Goal: Task Accomplishment & Management: Manage account settings

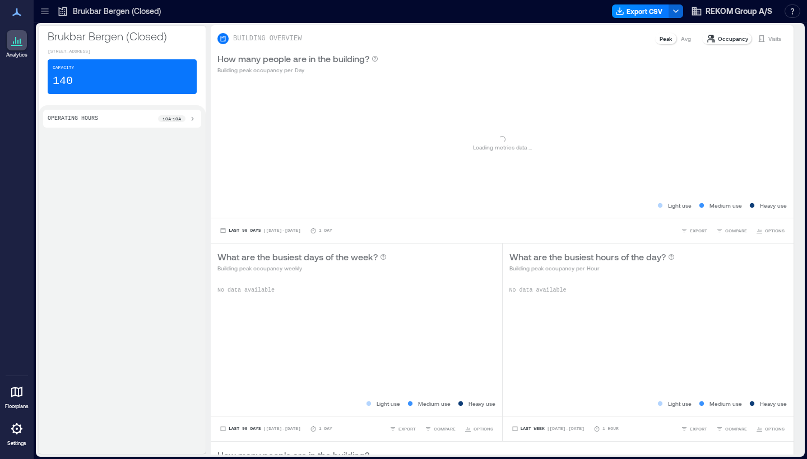
click at [12, 422] on icon at bounding box center [16, 428] width 13 height 13
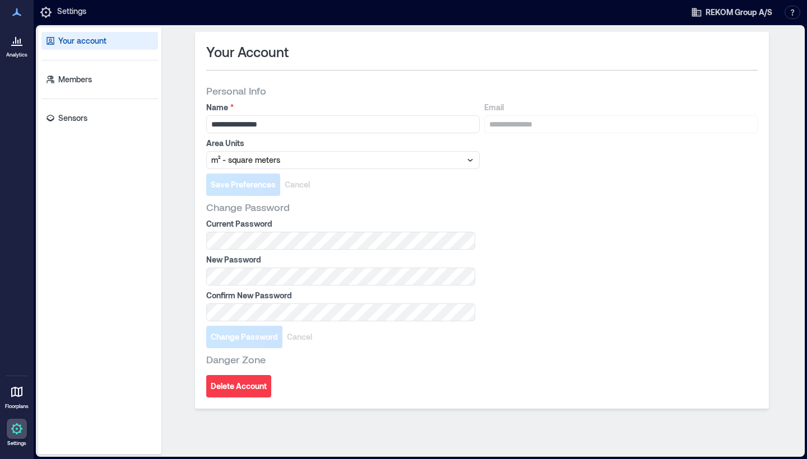
click at [94, 106] on div "Your account Members Sensors" at bounding box center [99, 240] width 123 height 427
click at [94, 108] on div "Your account Members Sensors" at bounding box center [99, 240] width 123 height 427
click at [95, 113] on link "Sensors" at bounding box center [99, 118] width 117 height 18
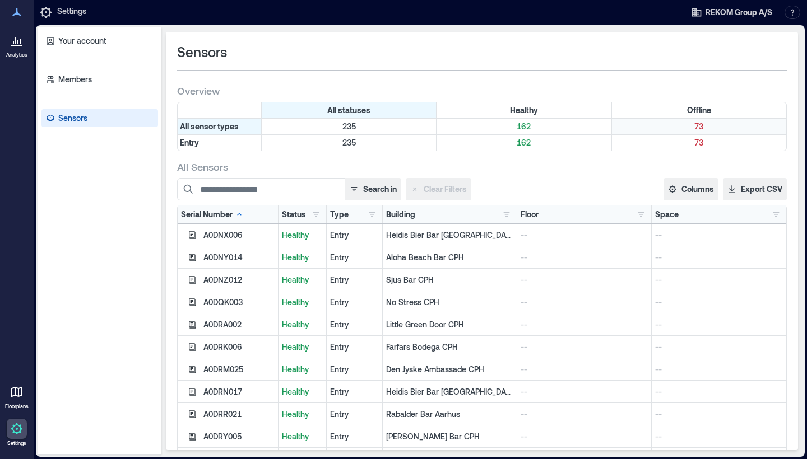
click at [725, 126] on p "73" at bounding box center [699, 126] width 170 height 11
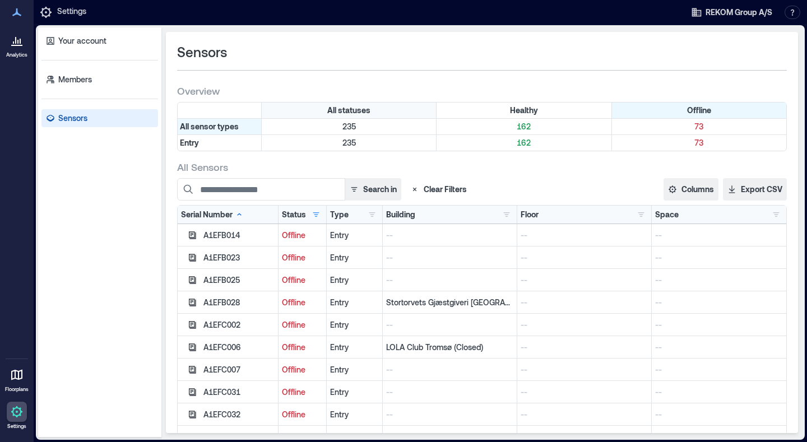
click at [321, 112] on div "All statuses" at bounding box center [349, 111] width 175 height 16
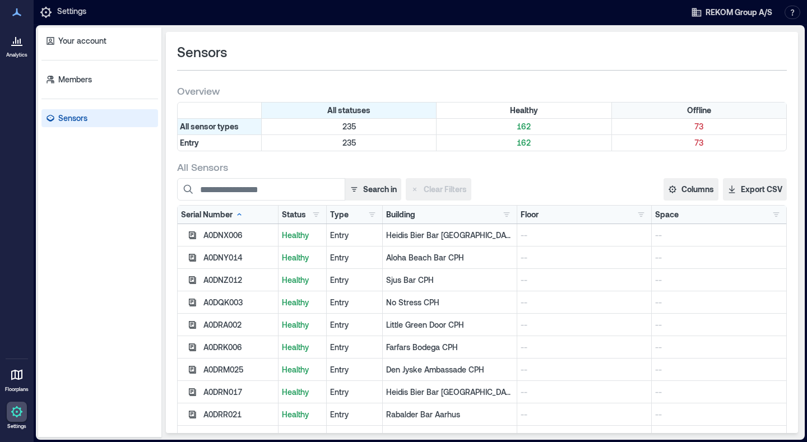
click at [643, 110] on div "Offline" at bounding box center [699, 111] width 174 height 16
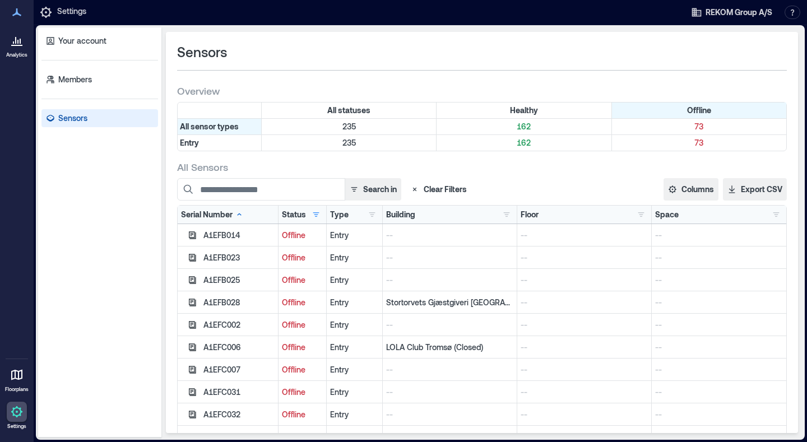
click at [626, 74] on div "Sensors" at bounding box center [481, 61] width 609 height 36
click at [268, 198] on input at bounding box center [261, 189] width 168 height 22
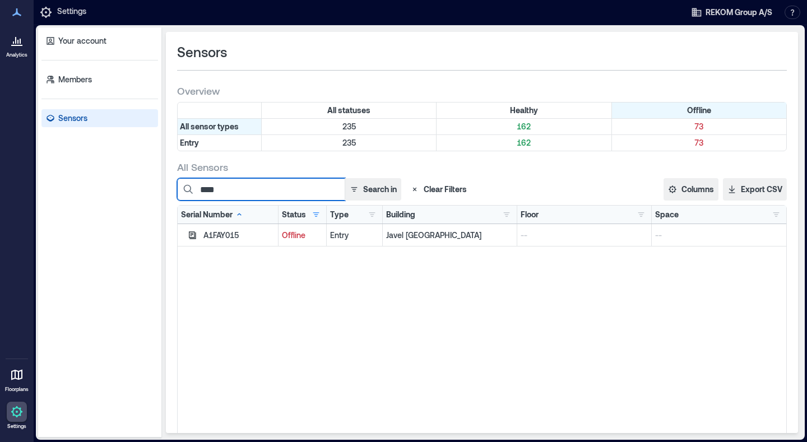
type input "*****"
type input "****"
click at [350, 45] on div "Sensors" at bounding box center [481, 52] width 609 height 18
